Goal: Information Seeking & Learning: Get advice/opinions

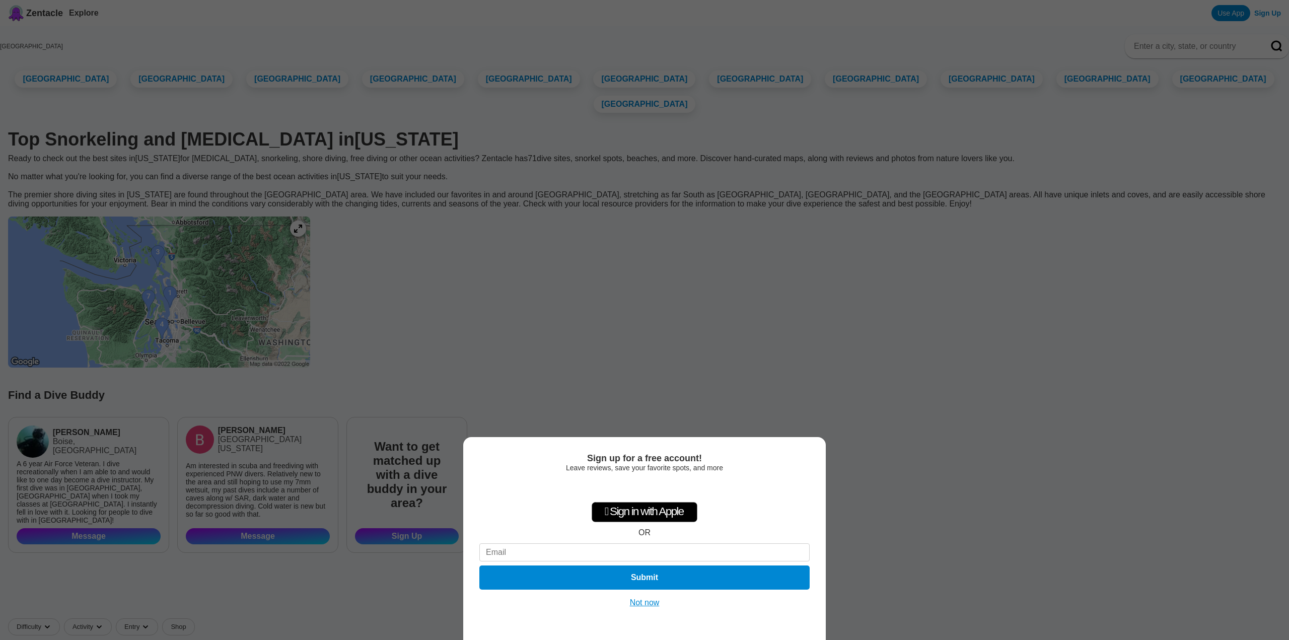
click at [632, 599] on button "Not now" at bounding box center [645, 603] width 36 height 10
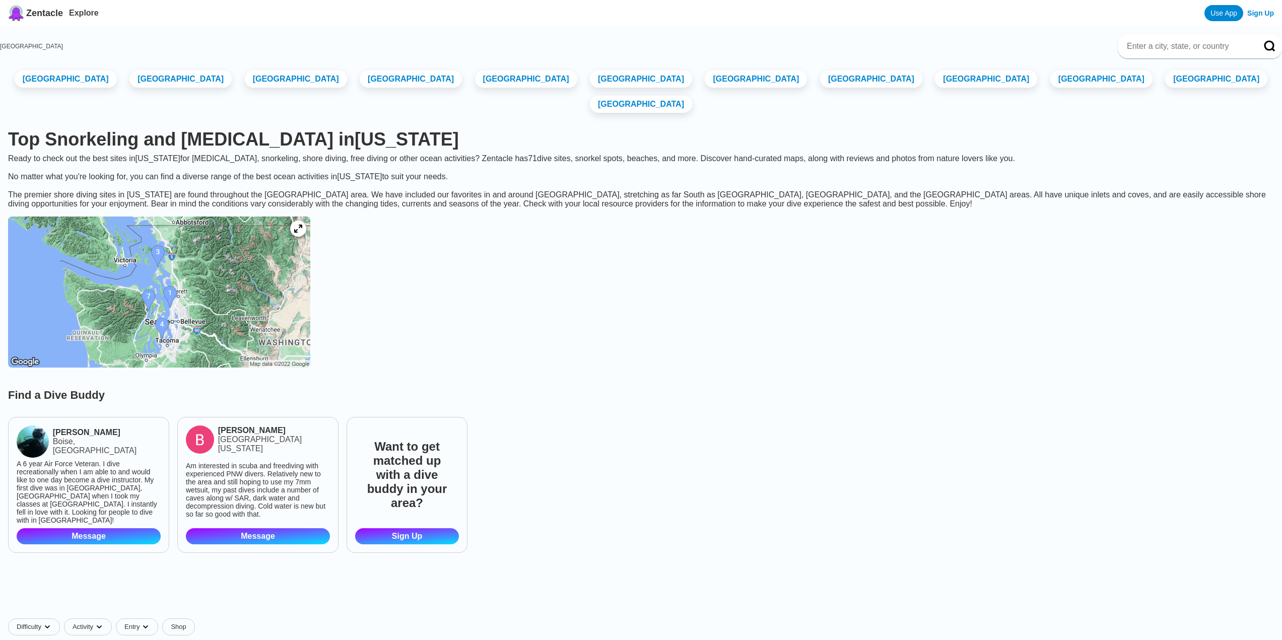
click at [193, 327] on img at bounding box center [159, 292] width 302 height 151
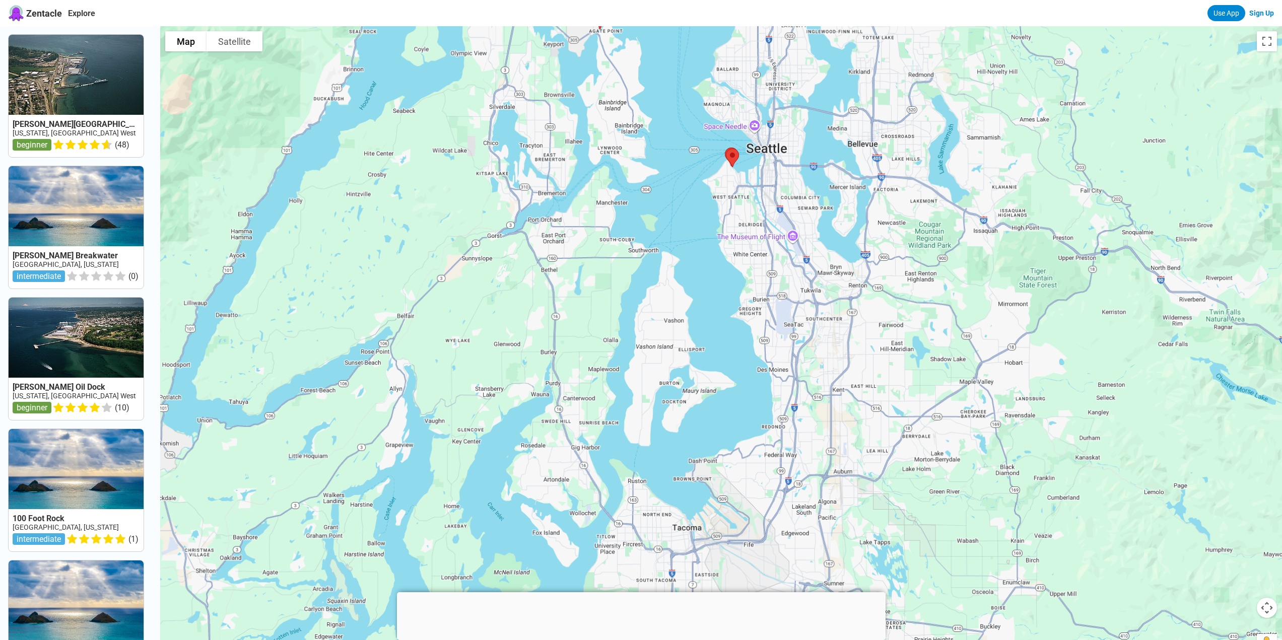
drag, startPoint x: 679, startPoint y: 484, endPoint x: 764, endPoint y: 236, distance: 262.2
click at [764, 236] on div at bounding box center [721, 346] width 1122 height 640
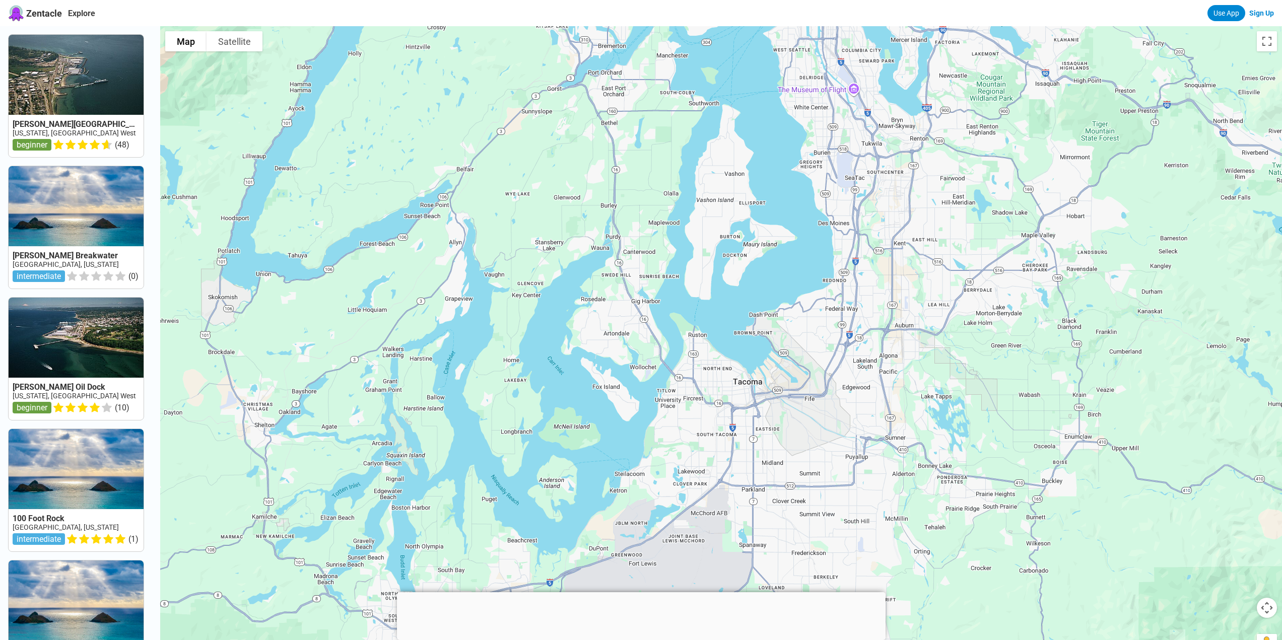
drag, startPoint x: 756, startPoint y: 411, endPoint x: 727, endPoint y: 341, distance: 75.9
click at [727, 341] on div at bounding box center [721, 346] width 1122 height 640
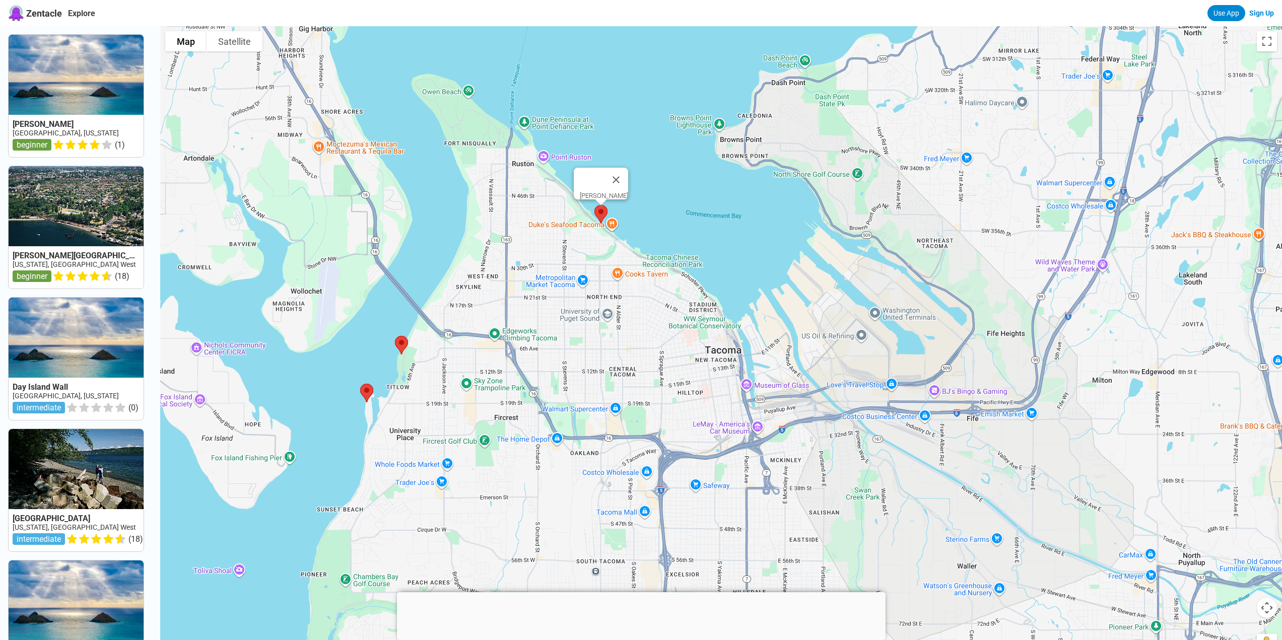
click at [602, 210] on img at bounding box center [600, 214] width 21 height 27
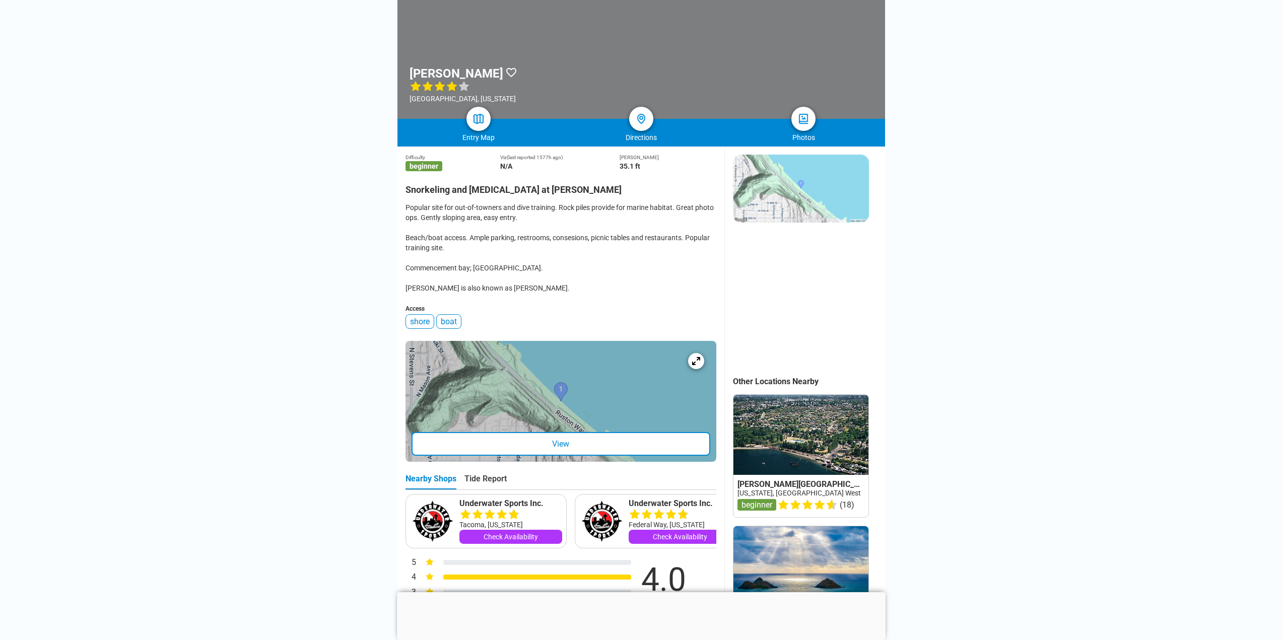
scroll to position [403, 0]
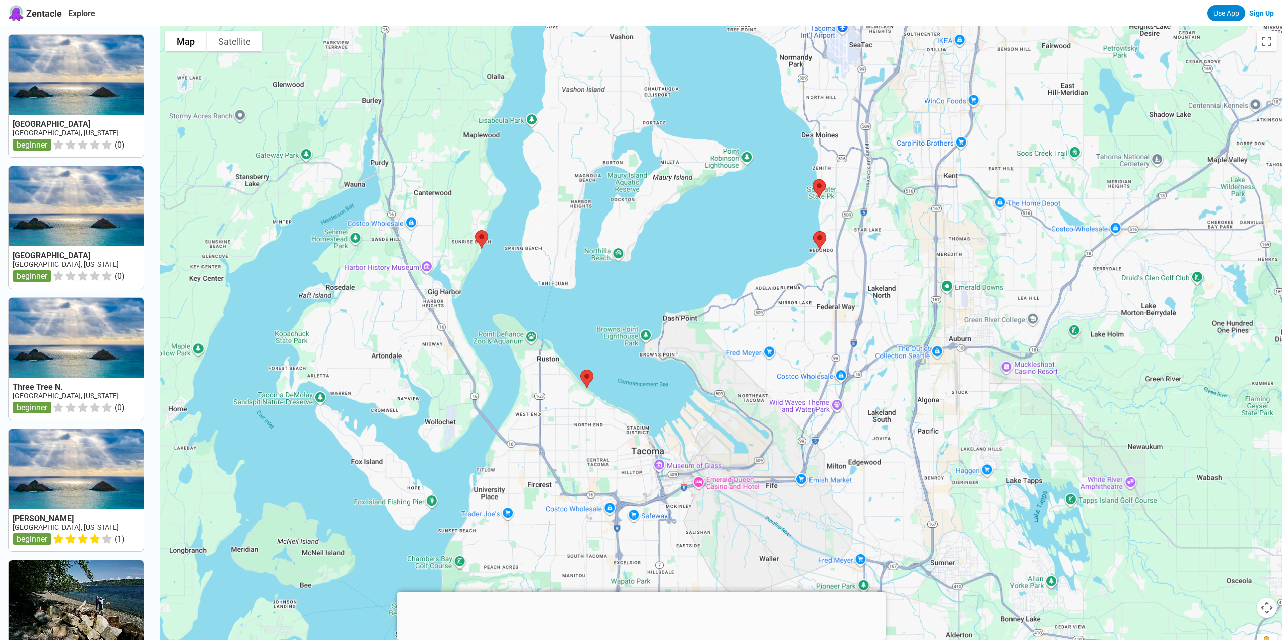
drag, startPoint x: 670, startPoint y: 454, endPoint x: 679, endPoint y: 418, distance: 36.9
click at [679, 418] on div at bounding box center [721, 346] width 1122 height 640
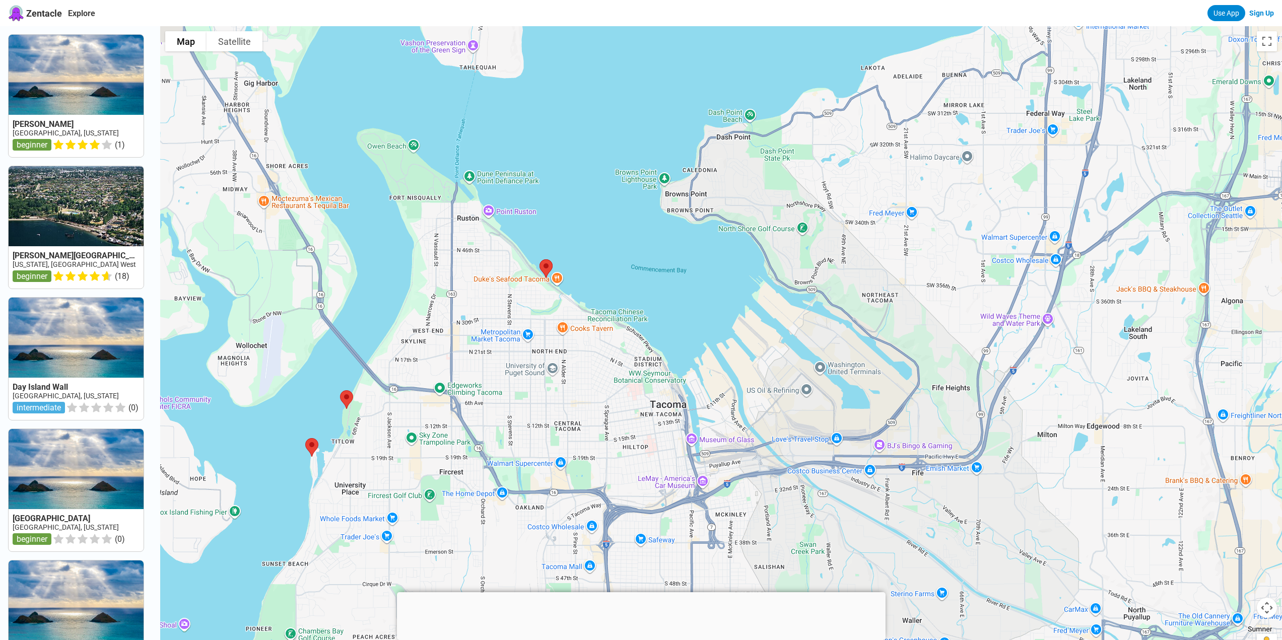
drag, startPoint x: 657, startPoint y: 360, endPoint x: 708, endPoint y: 393, distance: 60.9
click at [708, 393] on div at bounding box center [721, 346] width 1122 height 640
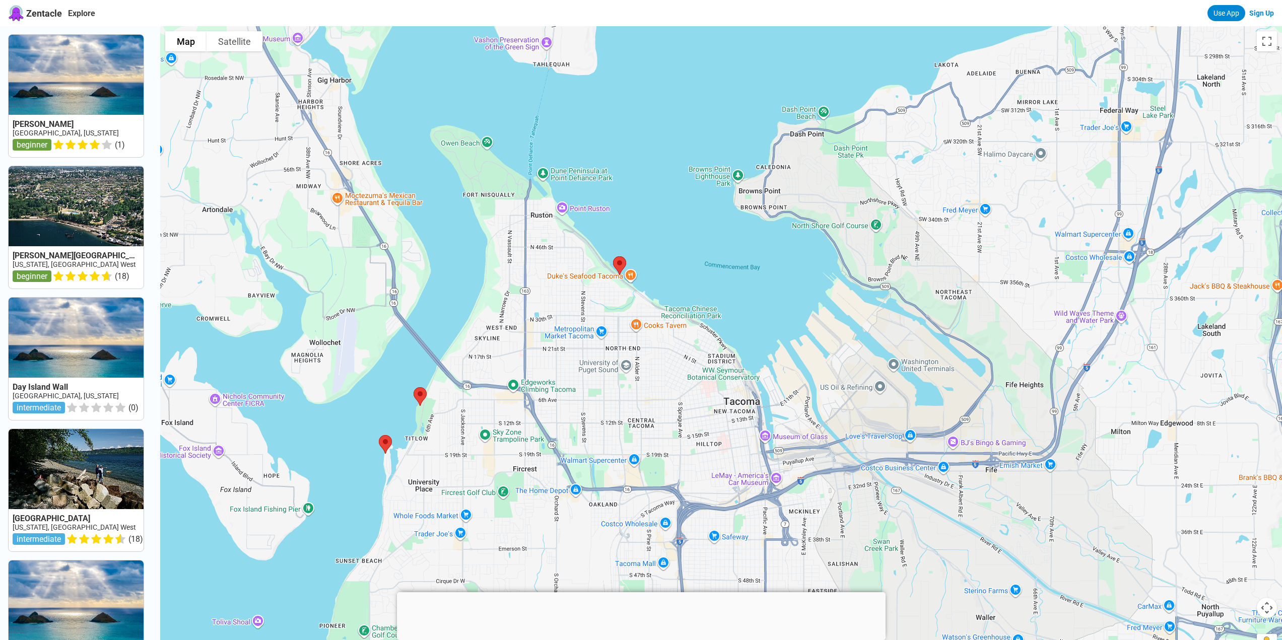
drag, startPoint x: 528, startPoint y: 436, endPoint x: 563, endPoint y: 386, distance: 60.7
click at [563, 386] on div at bounding box center [721, 346] width 1122 height 640
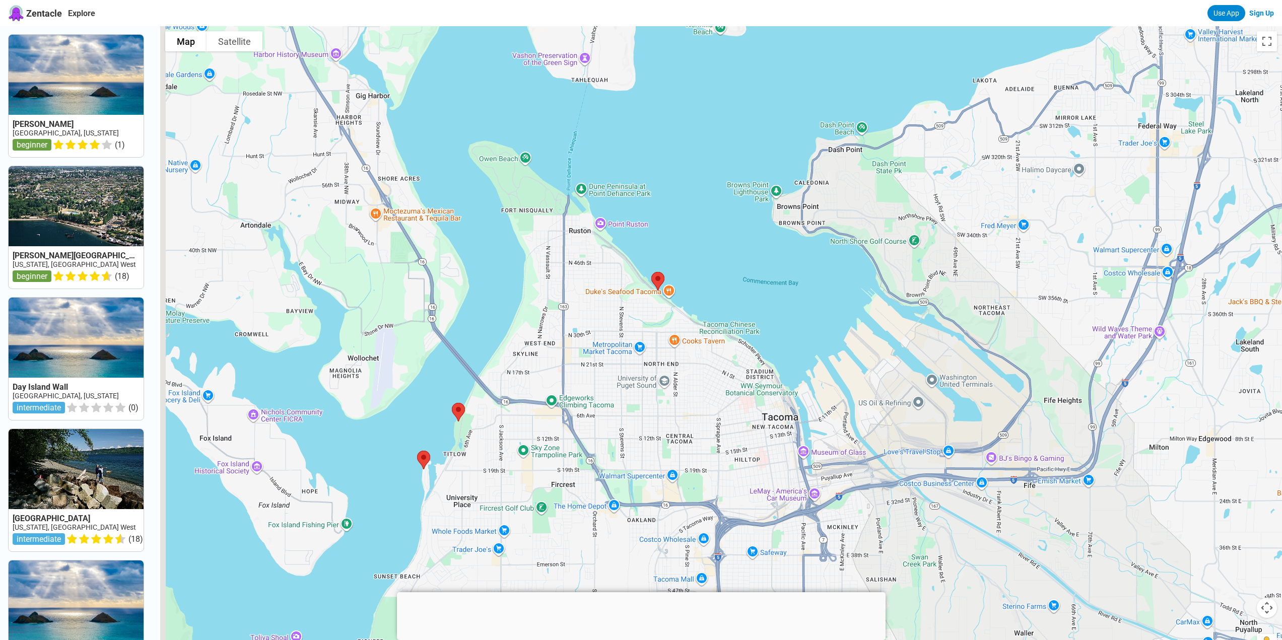
drag, startPoint x: 630, startPoint y: 348, endPoint x: 650, endPoint y: 450, distance: 104.7
click at [650, 449] on div at bounding box center [721, 346] width 1122 height 640
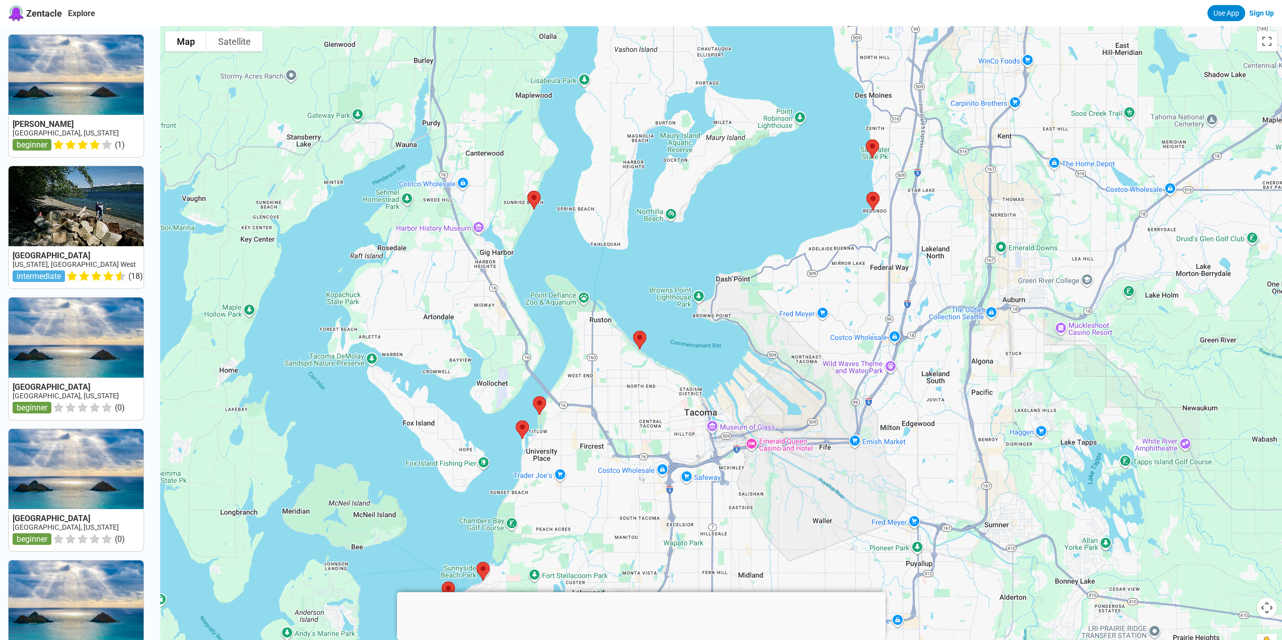
drag, startPoint x: 613, startPoint y: 361, endPoint x: 596, endPoint y: 285, distance: 77.5
click at [596, 285] on div at bounding box center [721, 346] width 1122 height 640
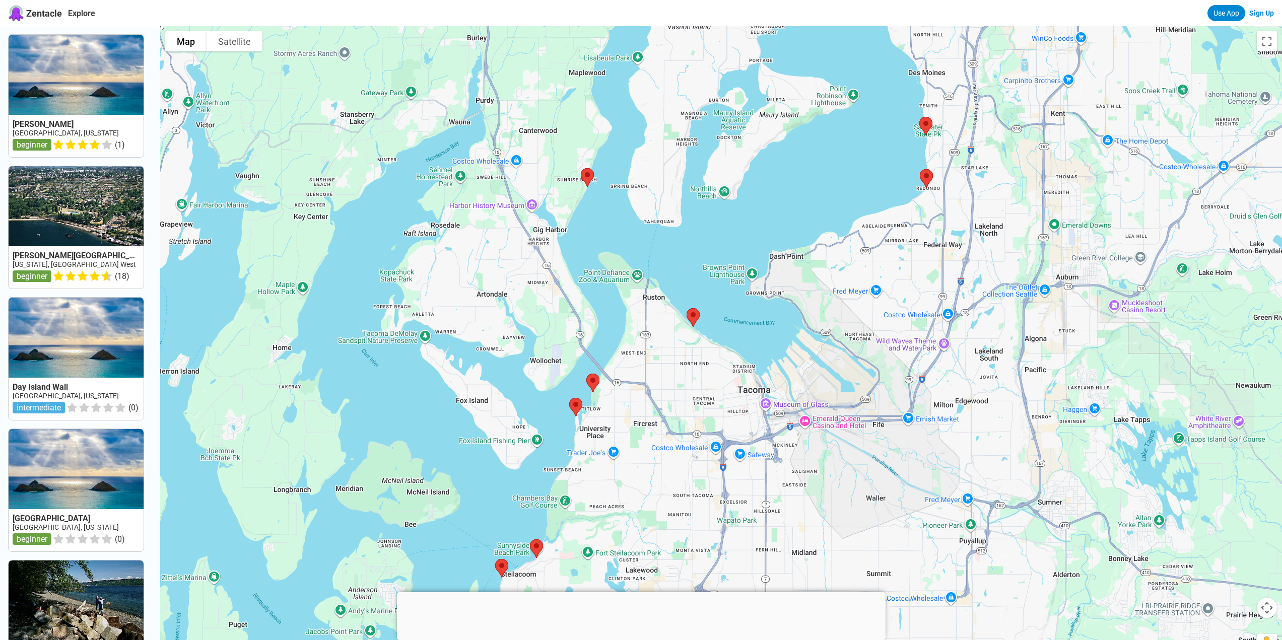
drag, startPoint x: 531, startPoint y: 308, endPoint x: 554, endPoint y: 308, distance: 22.7
click at [554, 308] on div at bounding box center [721, 346] width 1122 height 640
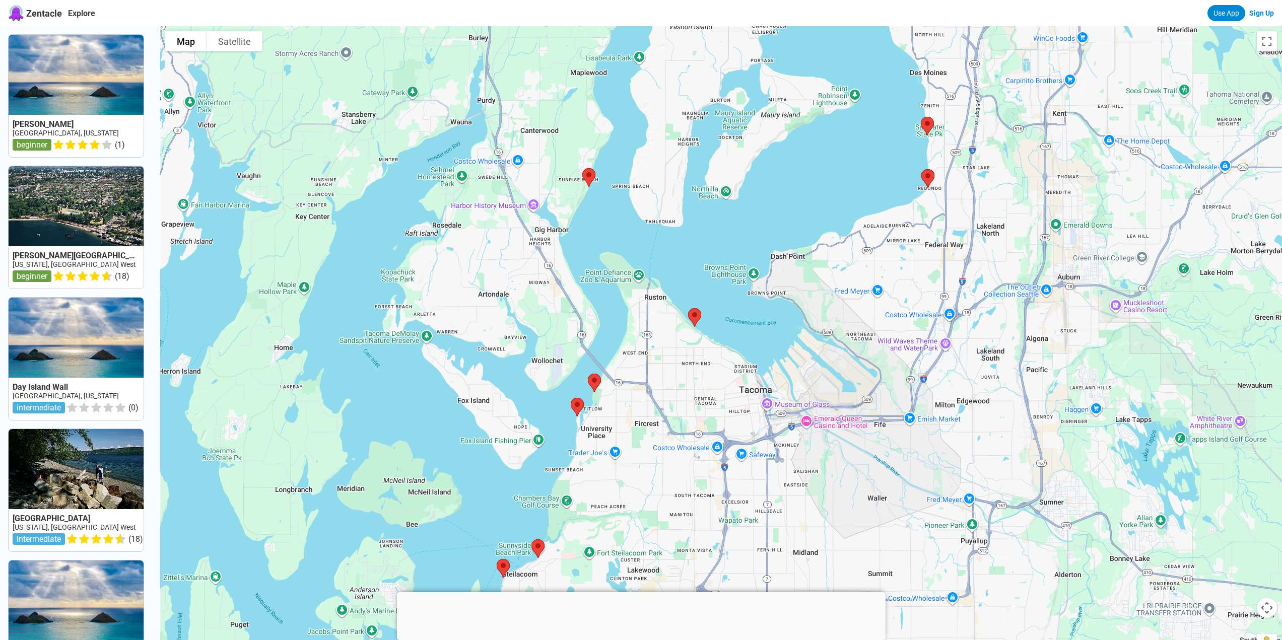
drag, startPoint x: 556, startPoint y: 318, endPoint x: 568, endPoint y: 234, distance: 85.5
click at [566, 238] on div at bounding box center [721, 346] width 1122 height 640
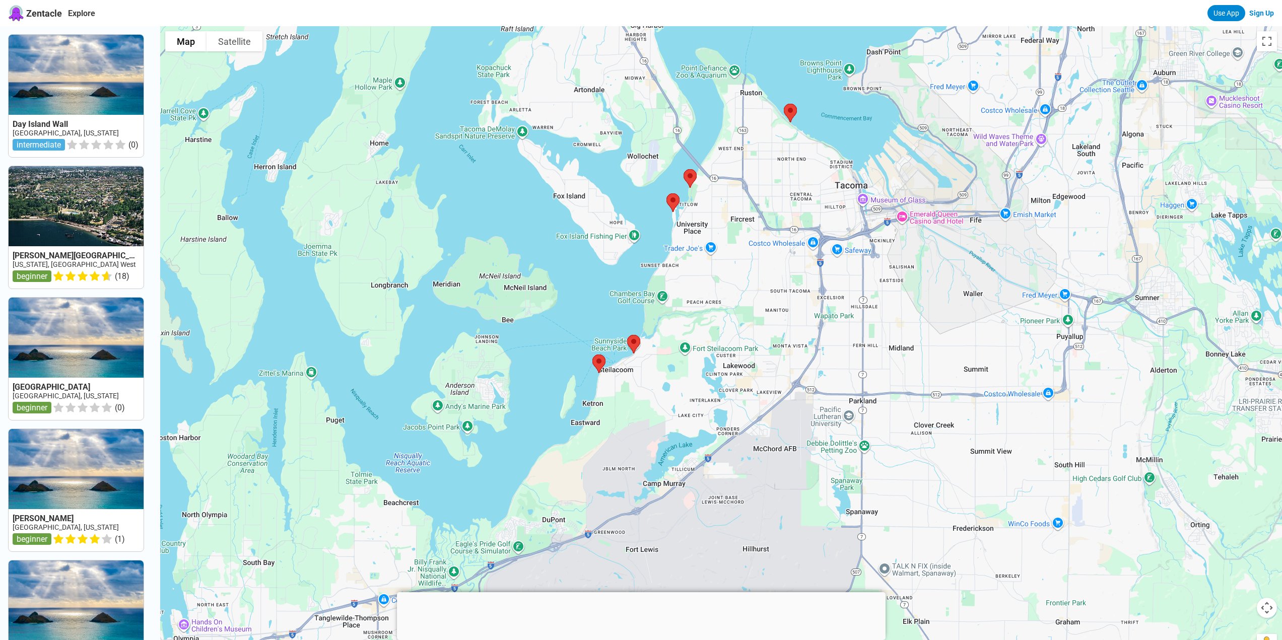
drag, startPoint x: 500, startPoint y: 303, endPoint x: 588, endPoint y: 253, distance: 101.3
click at [588, 253] on div at bounding box center [721, 346] width 1122 height 640
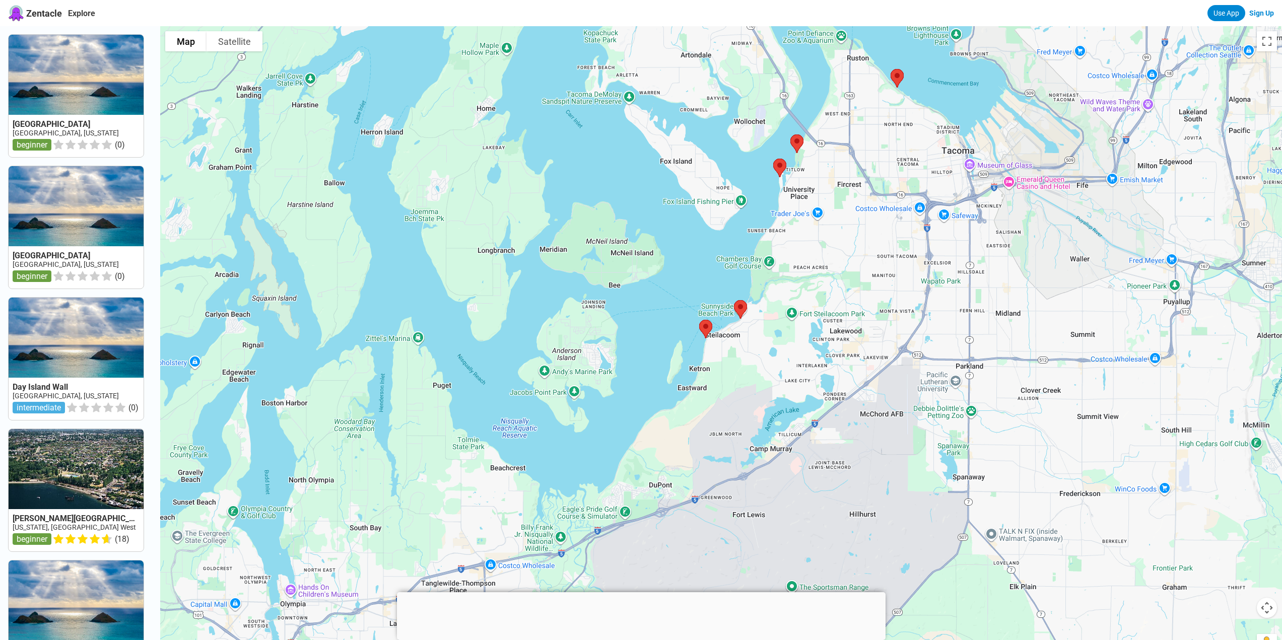
drag, startPoint x: 453, startPoint y: 277, endPoint x: 553, endPoint y: 387, distance: 148.4
click at [553, 387] on div at bounding box center [721, 346] width 1122 height 640
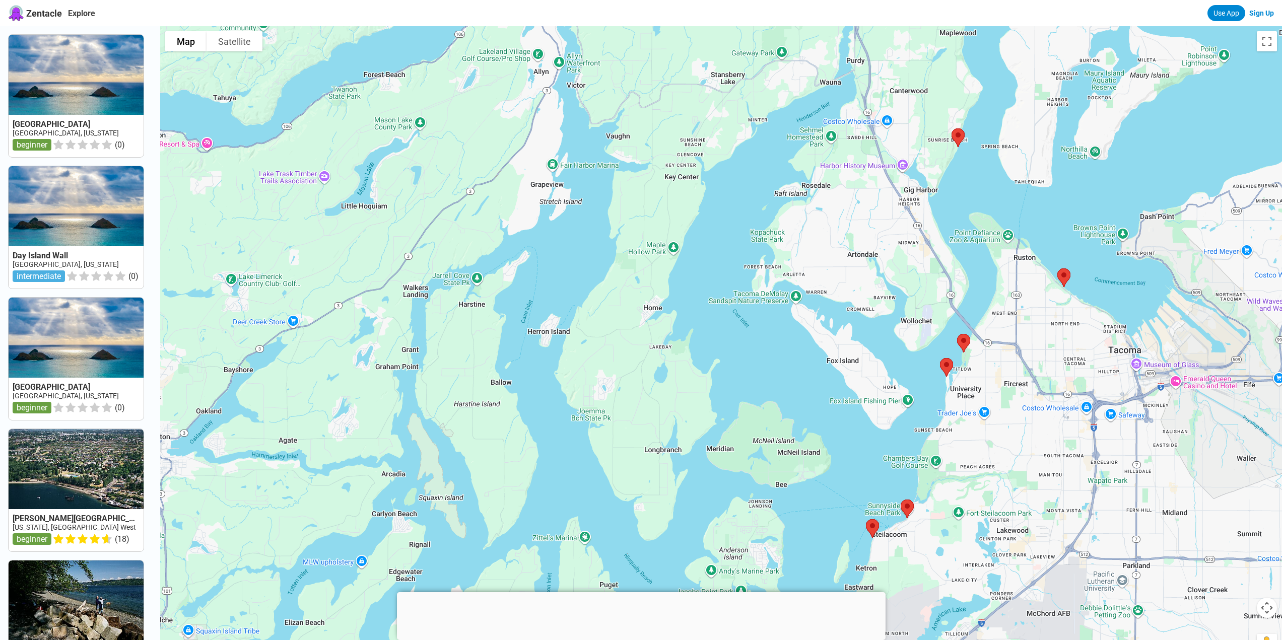
drag, startPoint x: 528, startPoint y: 318, endPoint x: 551, endPoint y: 364, distance: 51.4
click at [551, 364] on div at bounding box center [721, 346] width 1122 height 640
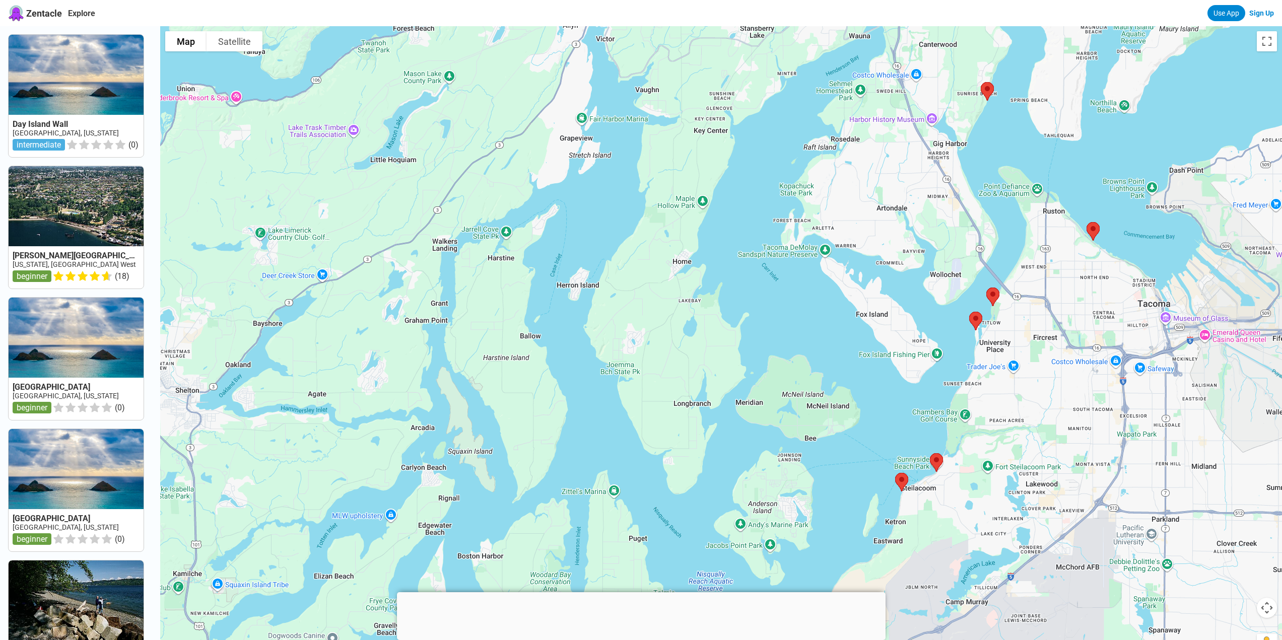
drag, startPoint x: 524, startPoint y: 391, endPoint x: 552, endPoint y: 331, distance: 66.0
click at [552, 331] on div at bounding box center [721, 346] width 1122 height 640
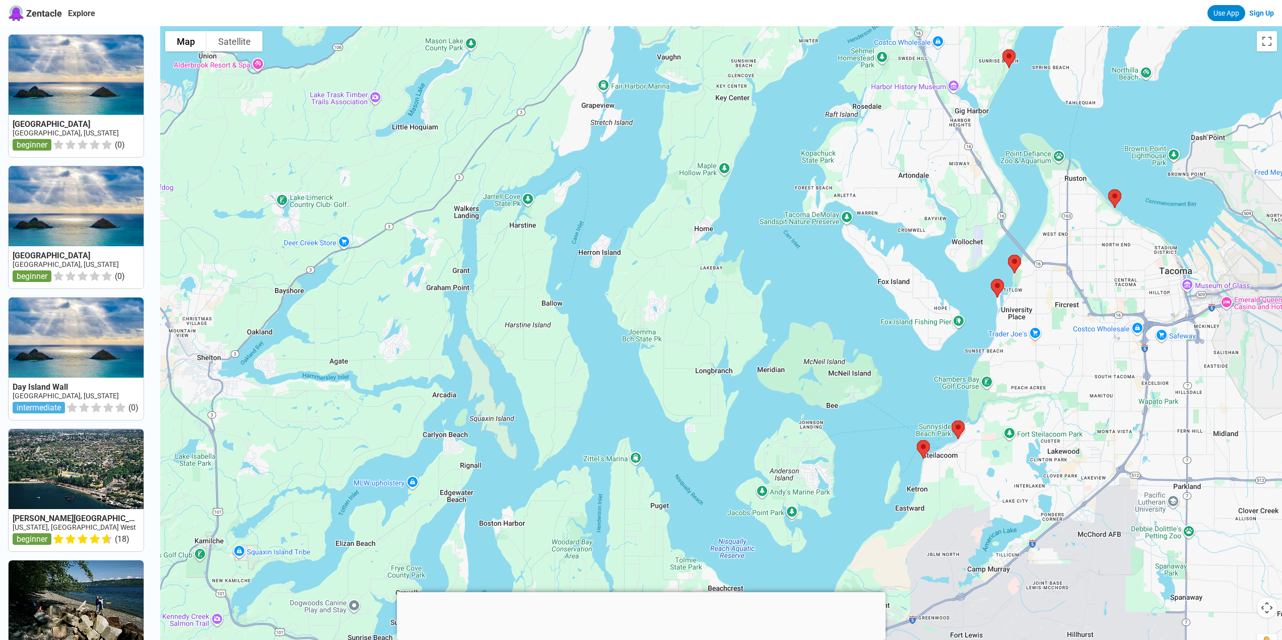
drag, startPoint x: 597, startPoint y: 351, endPoint x: 567, endPoint y: 439, distance: 92.9
click at [571, 430] on div at bounding box center [721, 346] width 1122 height 640
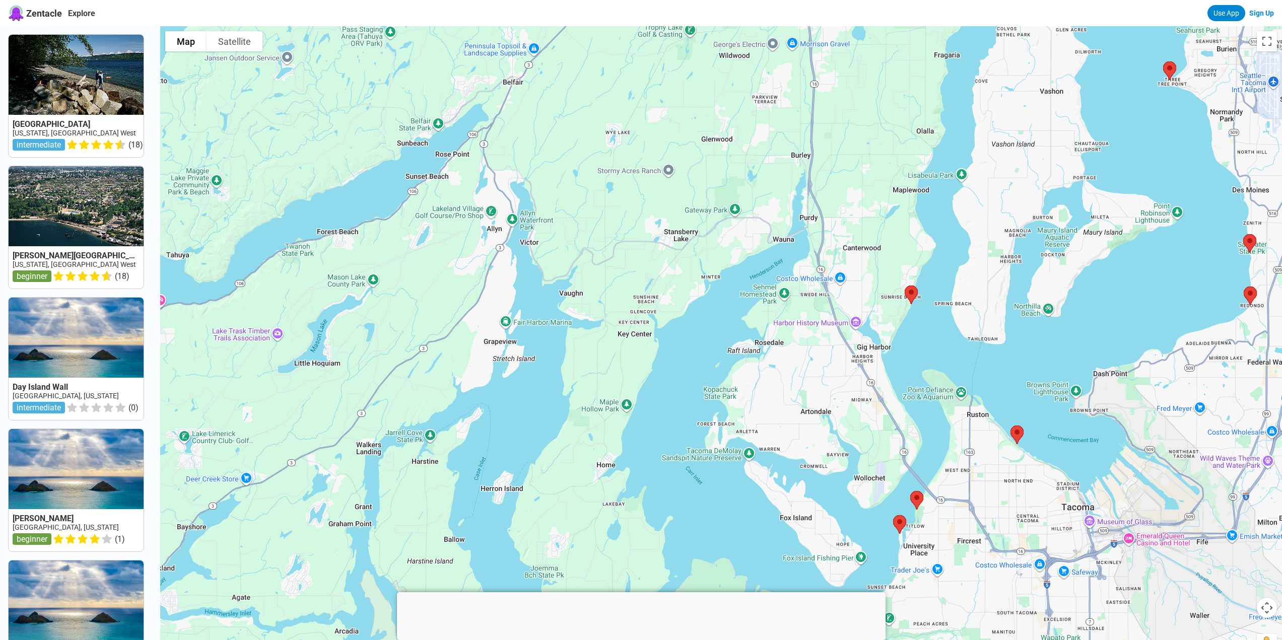
drag, startPoint x: 562, startPoint y: 376, endPoint x: 474, endPoint y: 340, distance: 94.5
click at [475, 340] on div at bounding box center [721, 346] width 1122 height 640
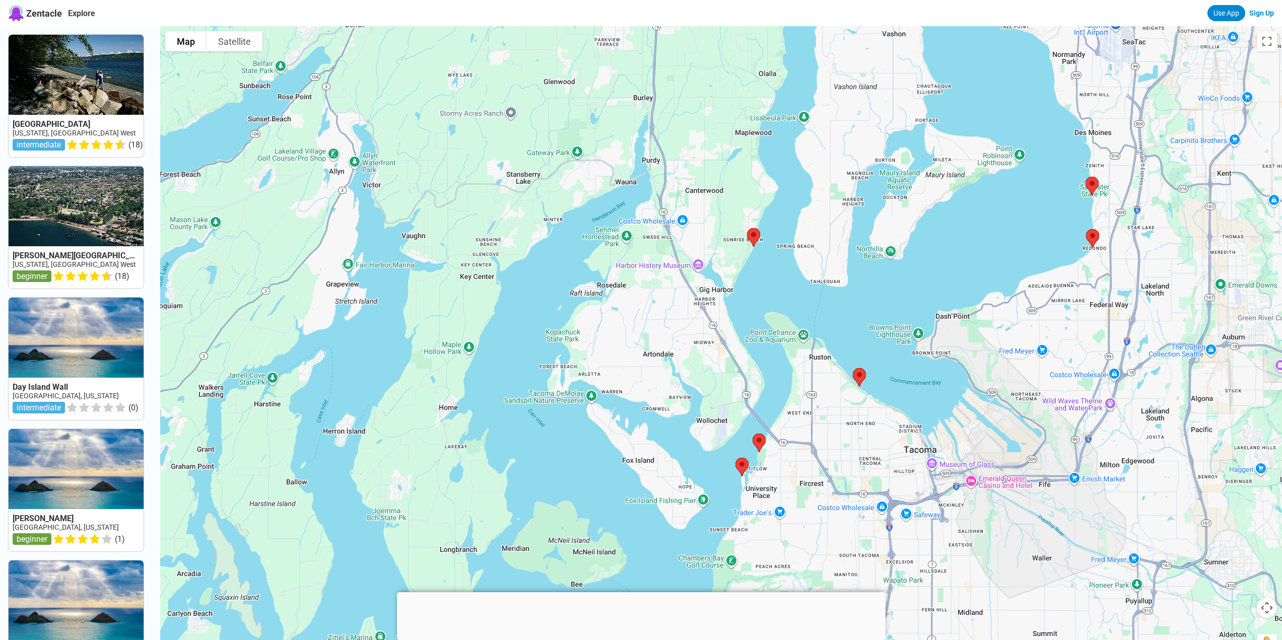
drag, startPoint x: 570, startPoint y: 315, endPoint x: 454, endPoint y: 411, distance: 149.9
click at [454, 411] on div at bounding box center [721, 346] width 1122 height 640
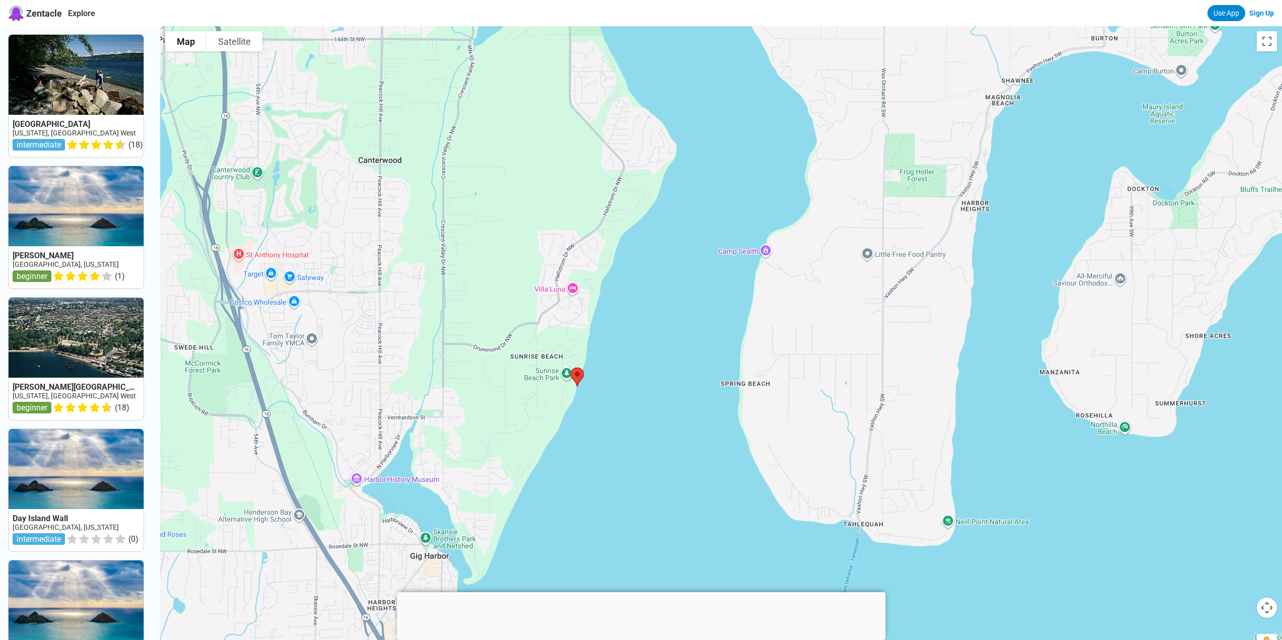
drag, startPoint x: 628, startPoint y: 420, endPoint x: 592, endPoint y: 328, distance: 98.7
click at [592, 328] on div at bounding box center [721, 346] width 1122 height 640
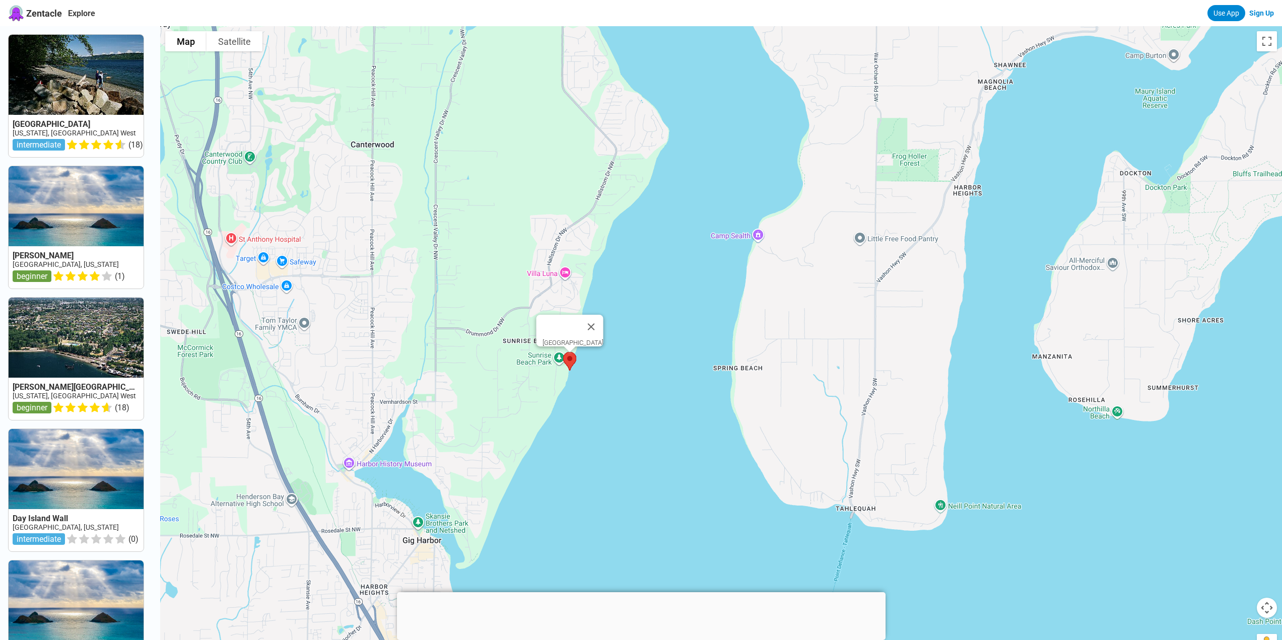
click at [572, 359] on img at bounding box center [569, 361] width 21 height 27
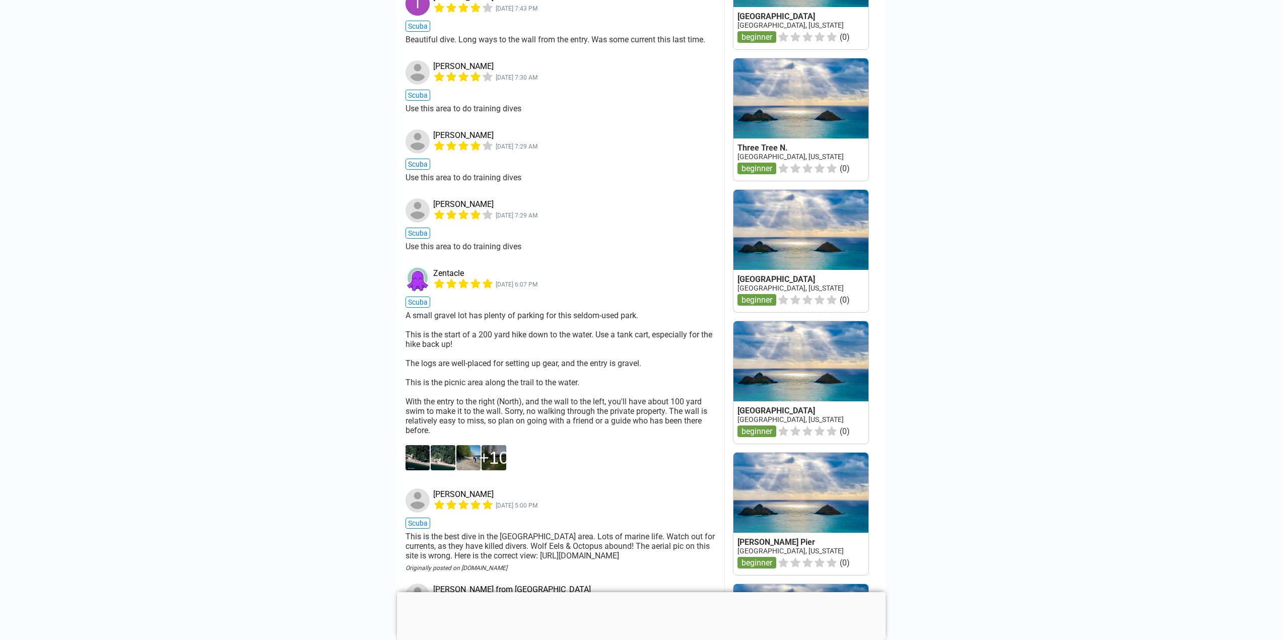
scroll to position [1007, 0]
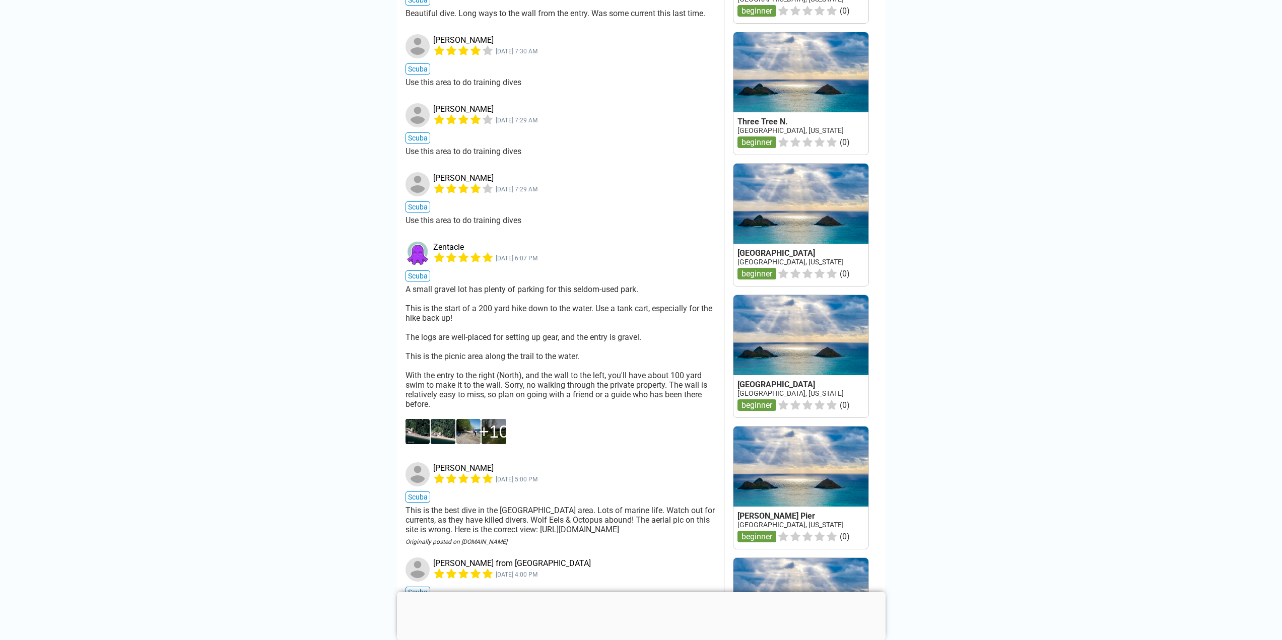
click at [639, 592] on div at bounding box center [641, 592] width 489 height 0
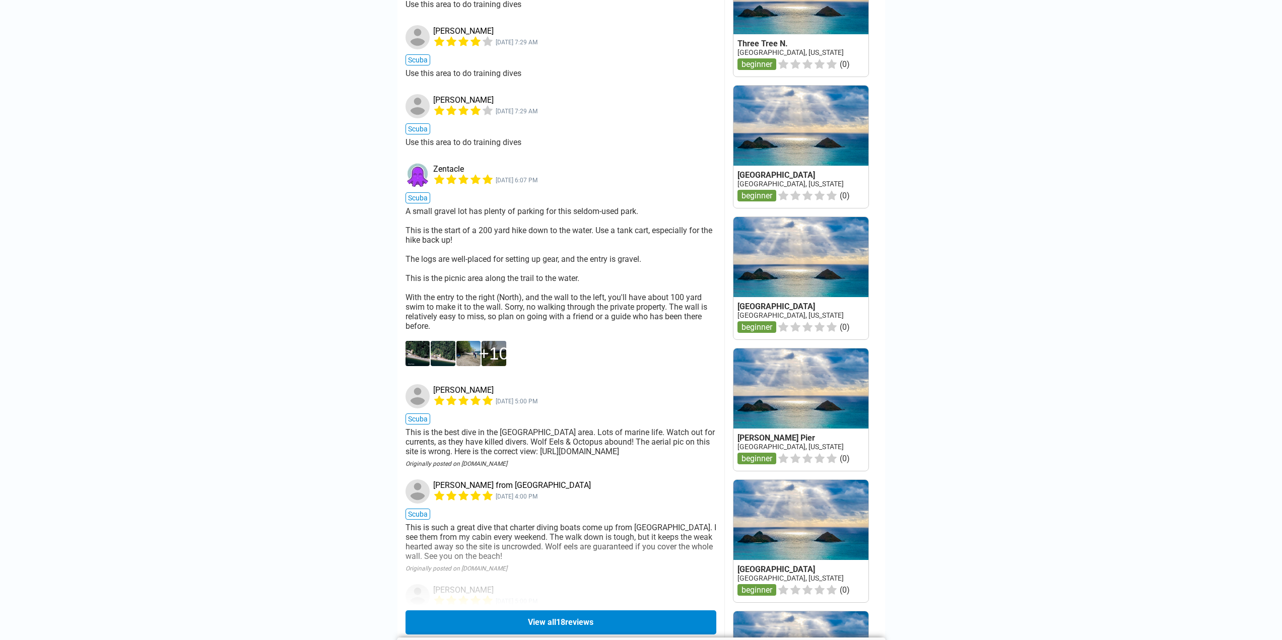
scroll to position [1259, 0]
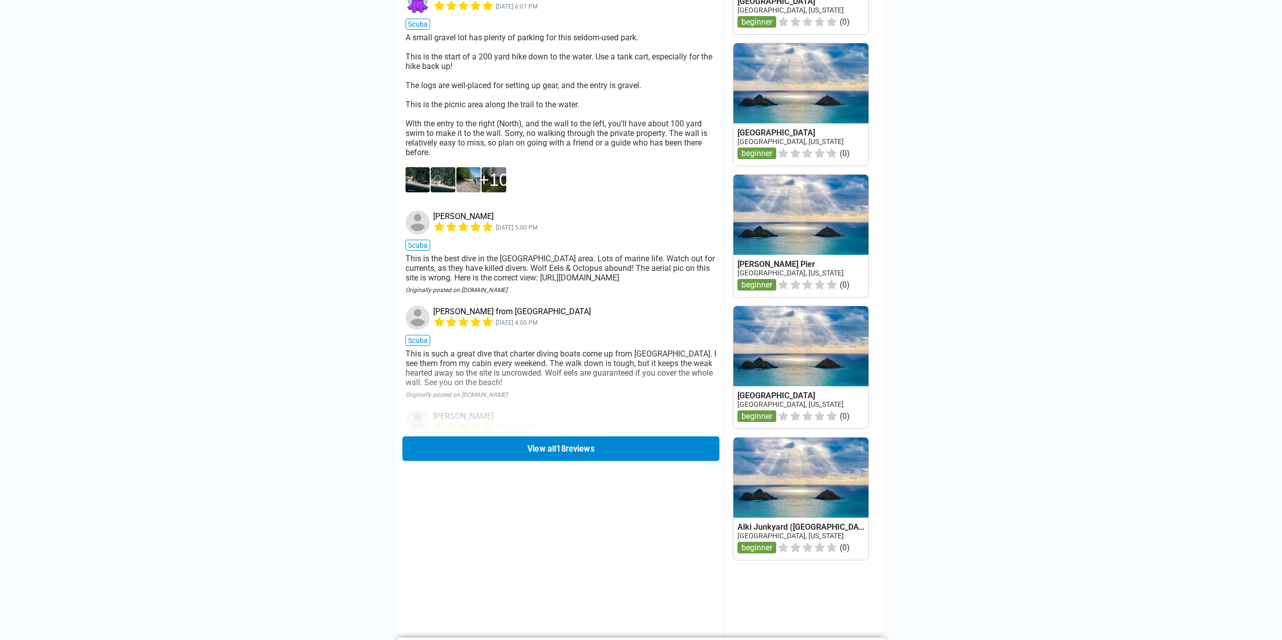
click at [587, 455] on button "View all 18 reviews" at bounding box center [560, 448] width 317 height 25
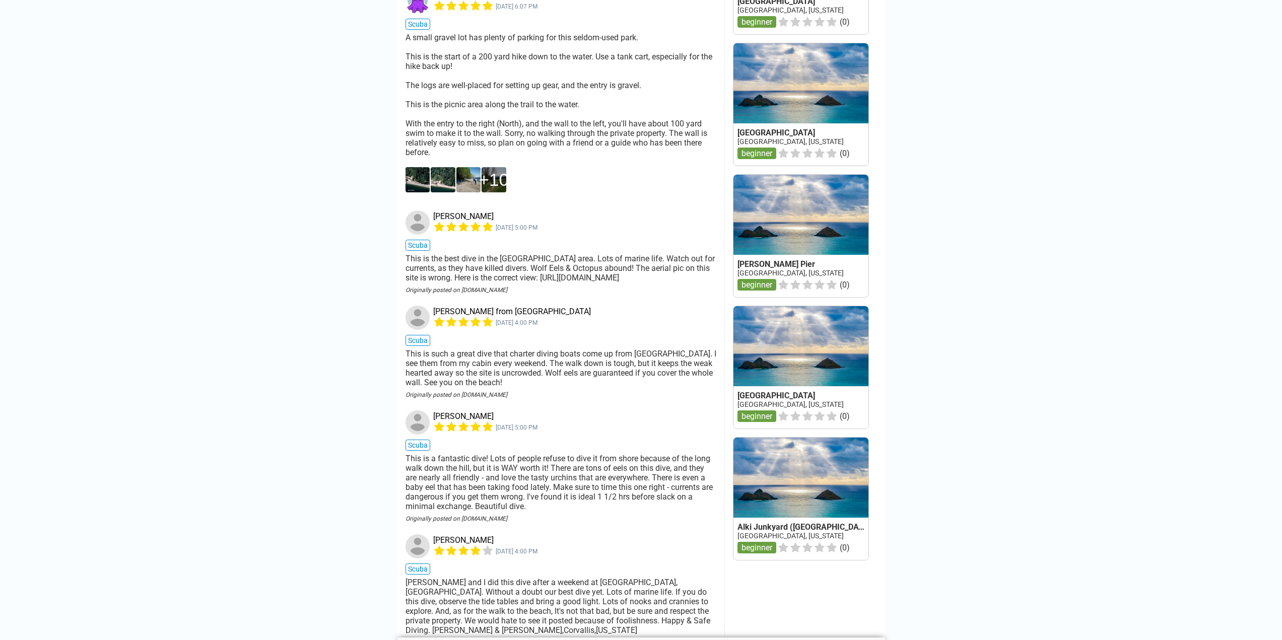
click at [320, 386] on main "United States › Washington › Pierce County › Gig Harbor Sunrise Beach Park Wash…" at bounding box center [641, 266] width 1282 height 2999
click at [250, 367] on main "United States › Washington › Pierce County › Gig Harbor Sunrise Beach Park Wash…" at bounding box center [641, 266] width 1282 height 2999
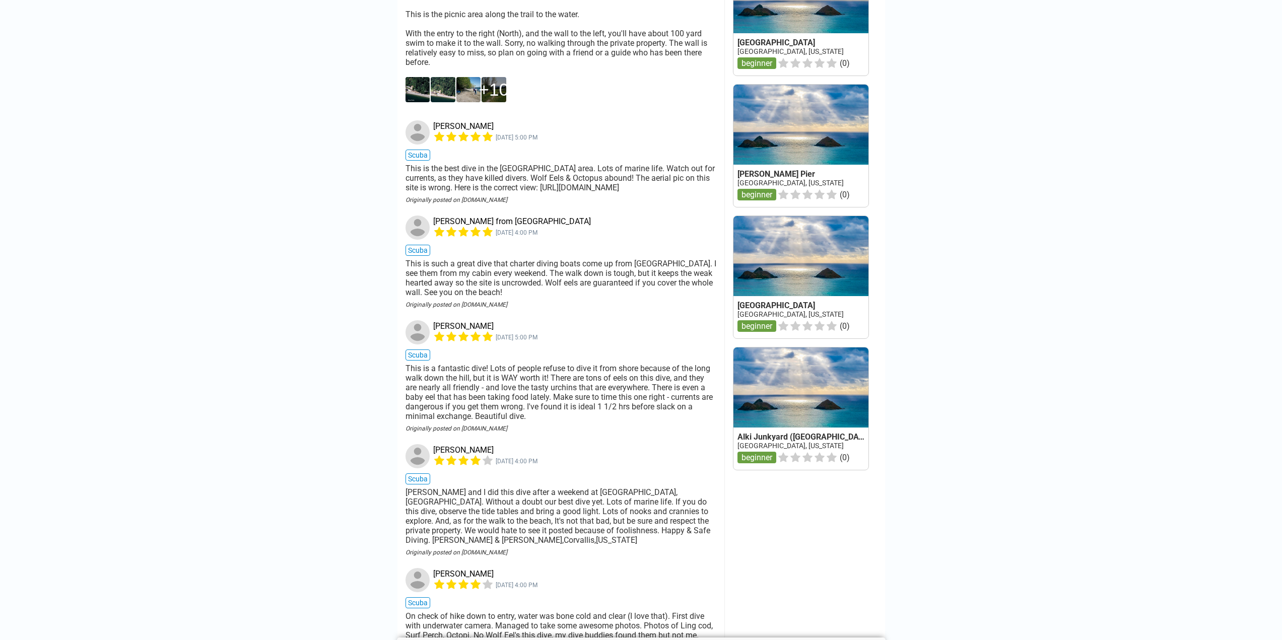
scroll to position [1360, 0]
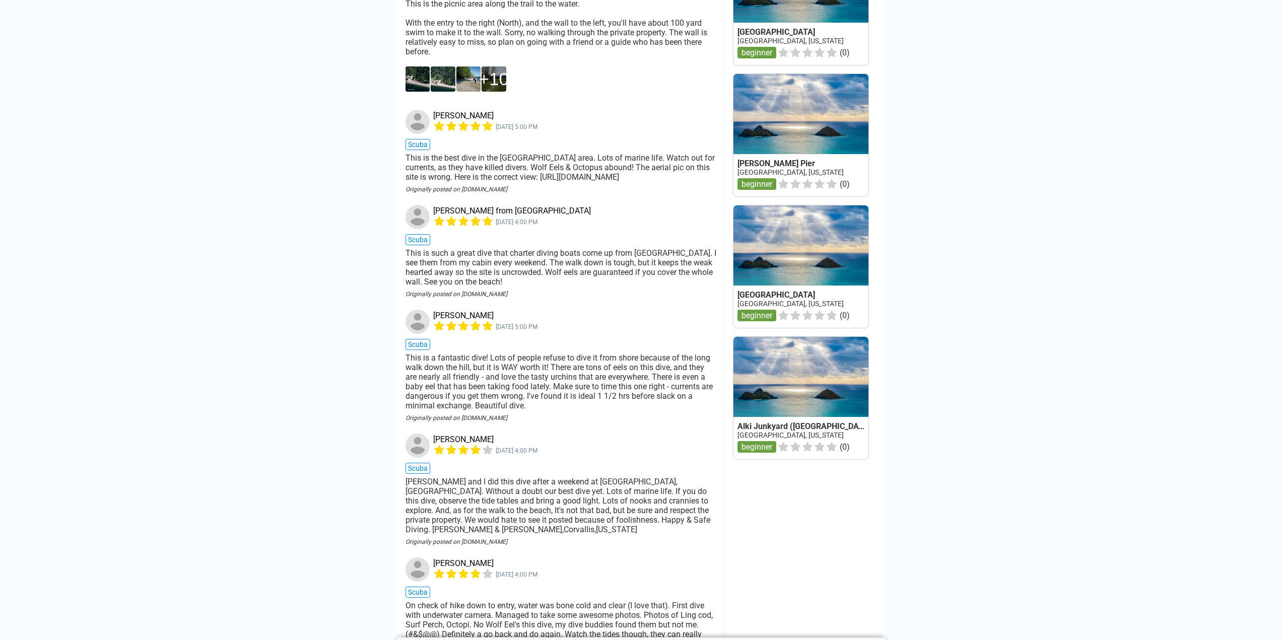
click at [208, 349] on main "United States › Washington › Pierce County › Gig Harbor Sunrise Beach Park Wash…" at bounding box center [641, 165] width 1282 height 2999
click at [209, 347] on main "United States › Washington › Pierce County › Gig Harbor Sunrise Beach Park Wash…" at bounding box center [641, 165] width 1282 height 2999
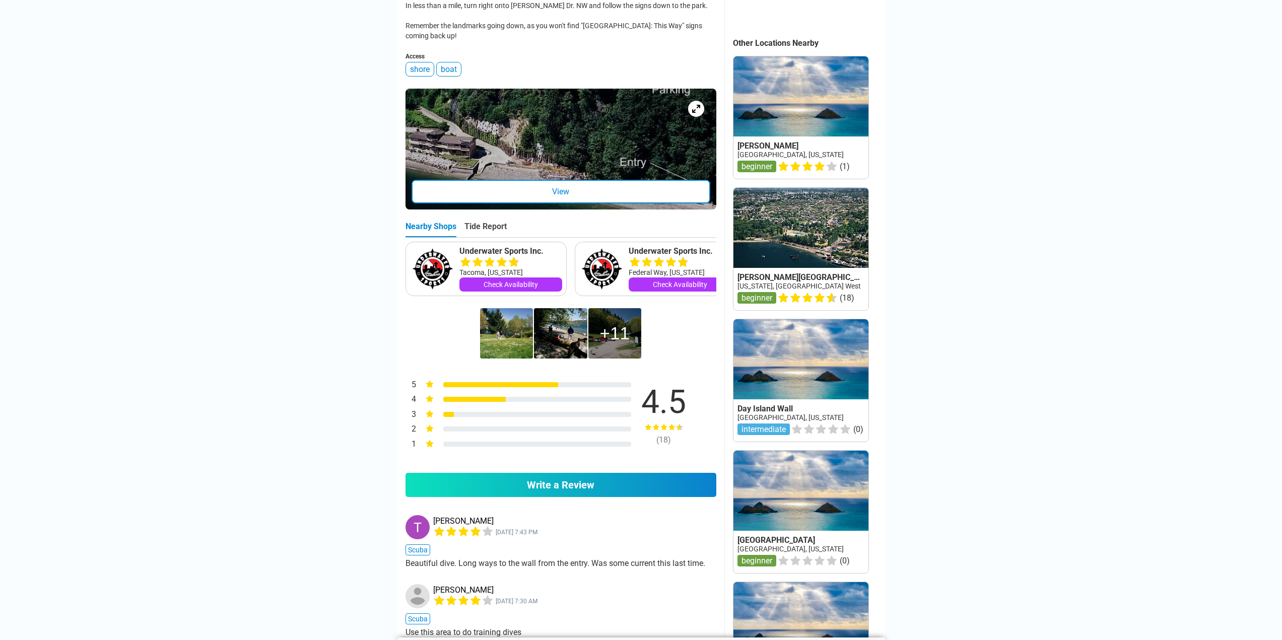
scroll to position [252, 0]
